Goal: Task Accomplishment & Management: Use online tool/utility

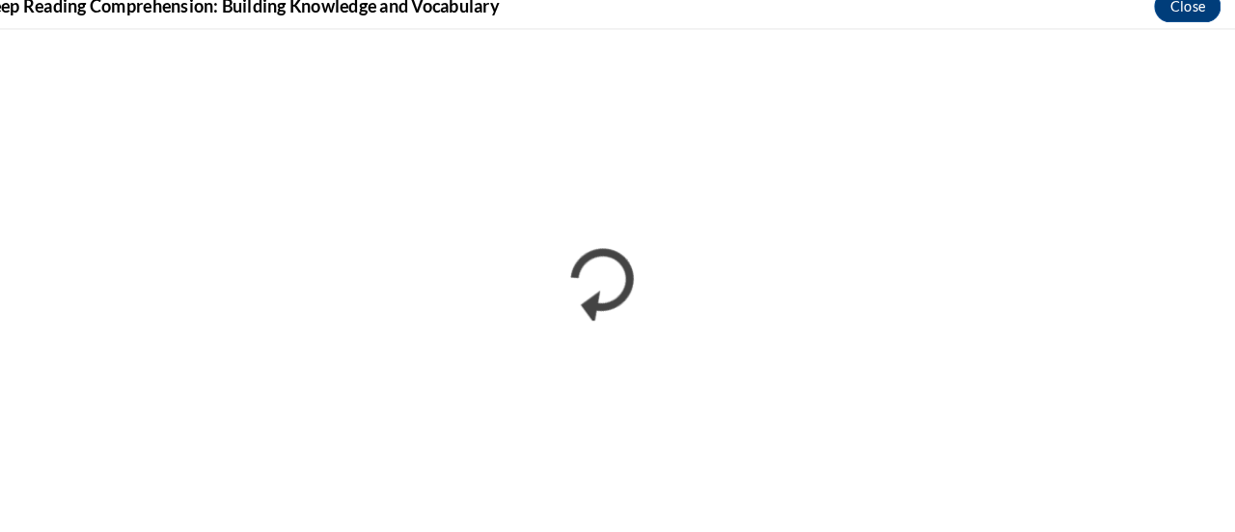
scroll to position [1162, 0]
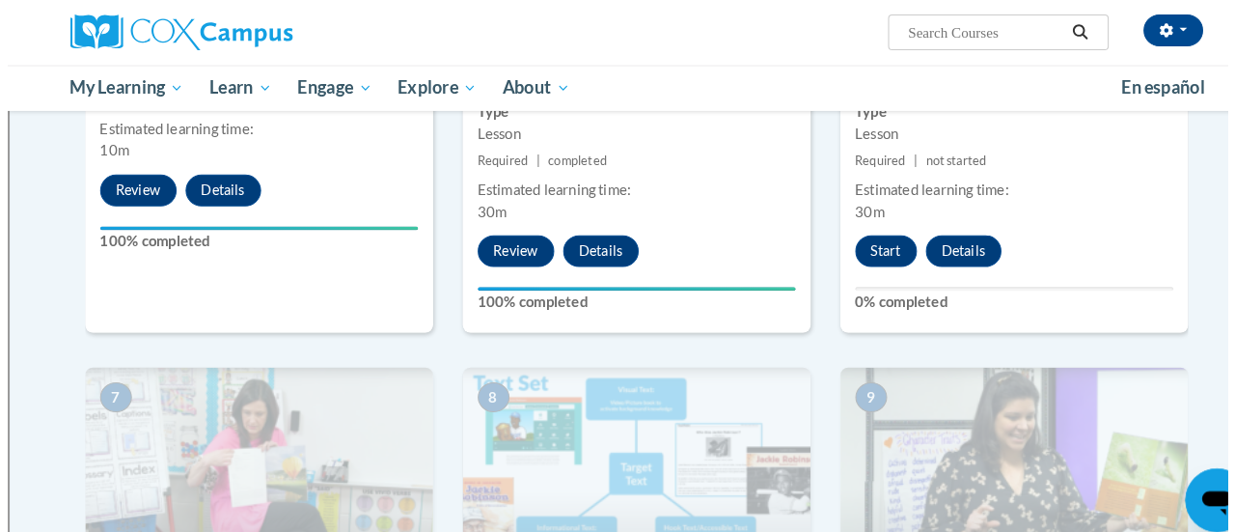
scroll to position [1212, 0]
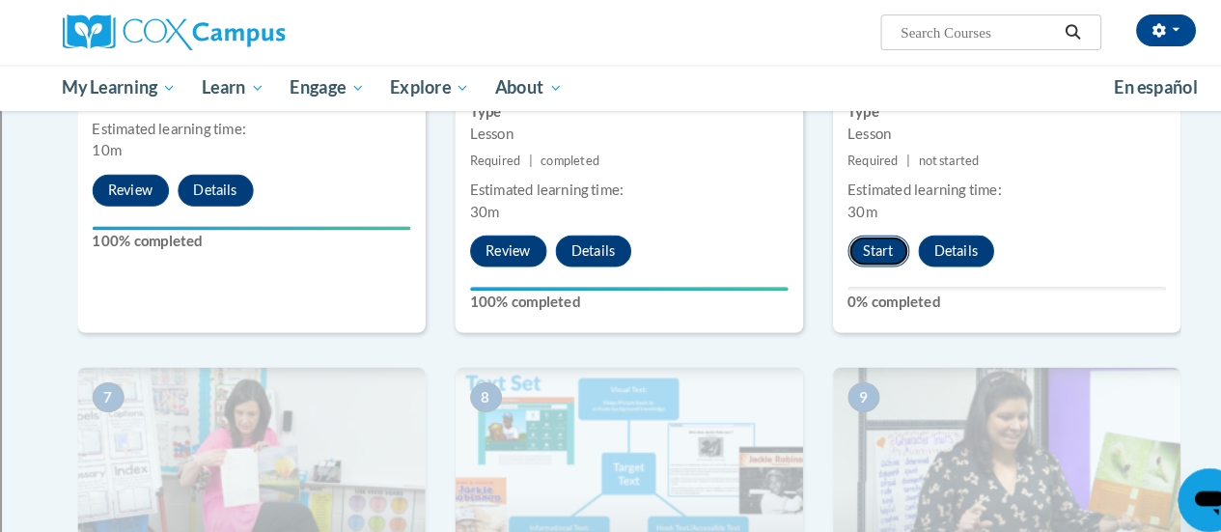
click at [856, 242] on button "Start" at bounding box center [853, 244] width 60 height 31
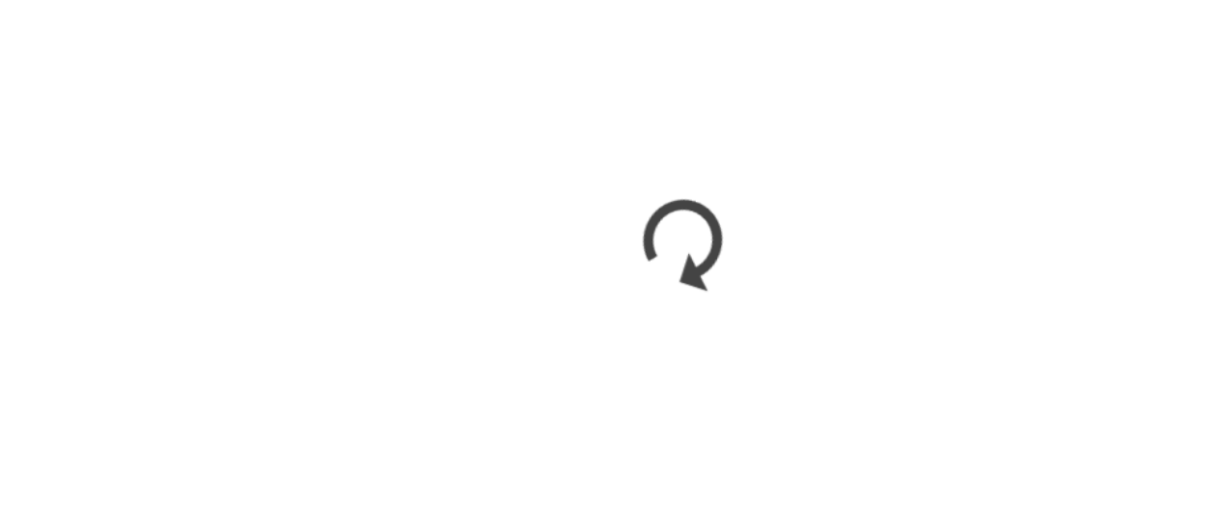
scroll to position [1209, 0]
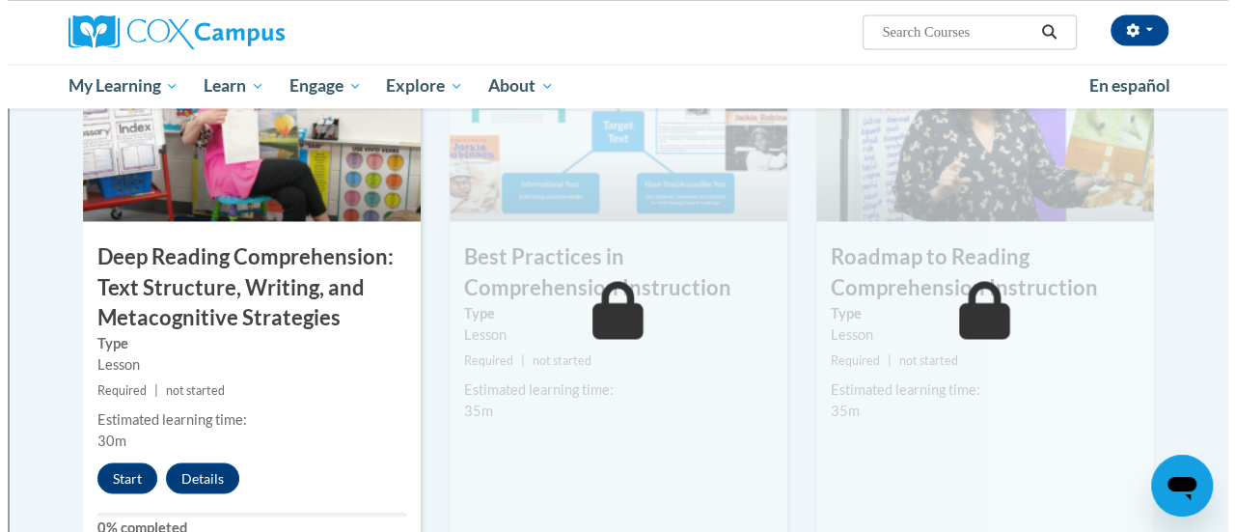
scroll to position [1540, 0]
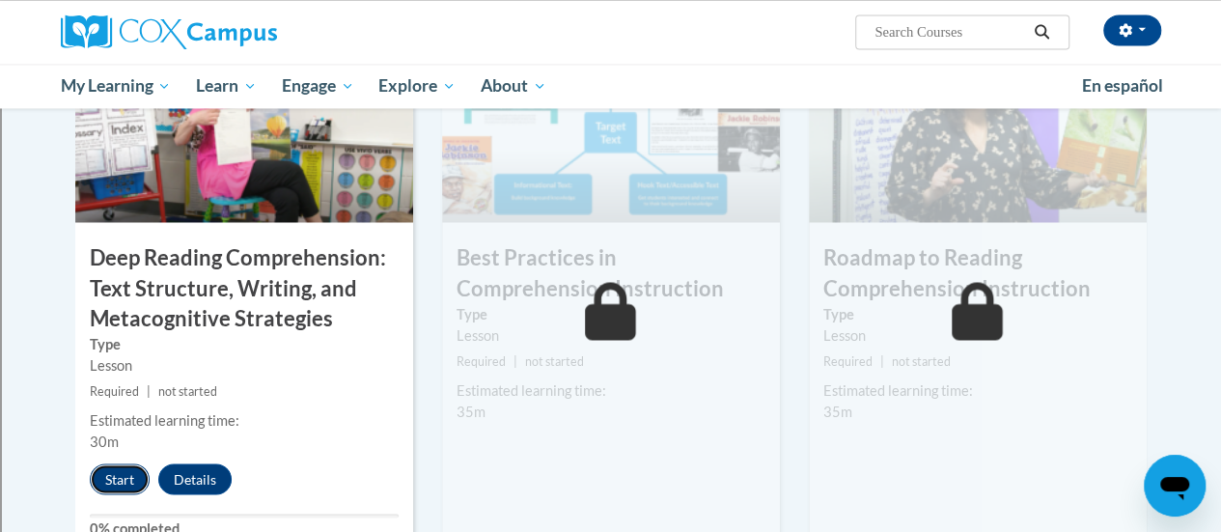
click at [110, 485] on button "Start" at bounding box center [120, 478] width 60 height 31
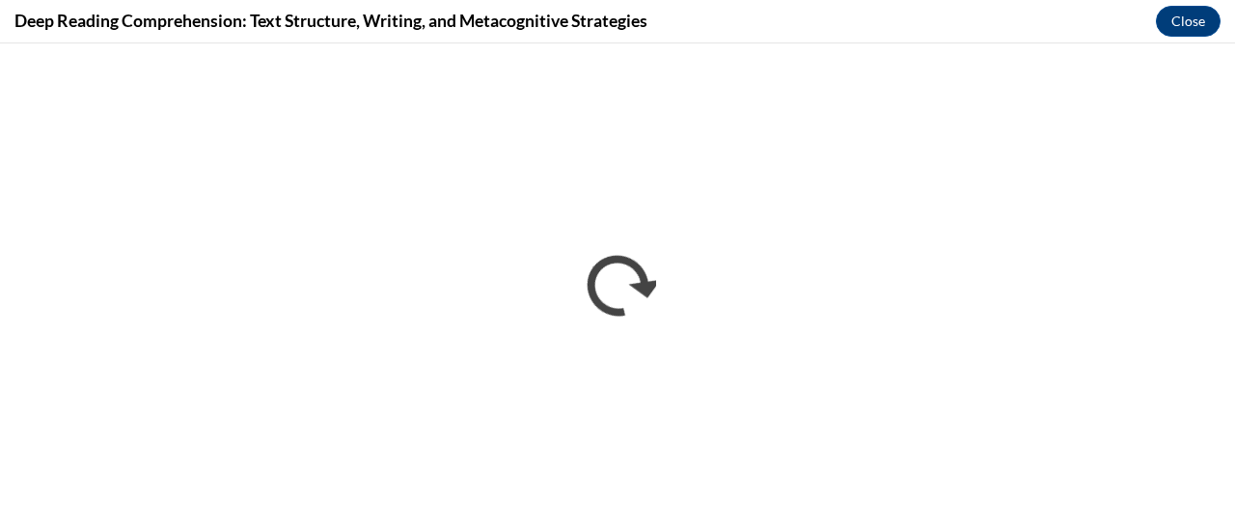
scroll to position [0, 0]
